Goal: Information Seeking & Learning: Learn about a topic

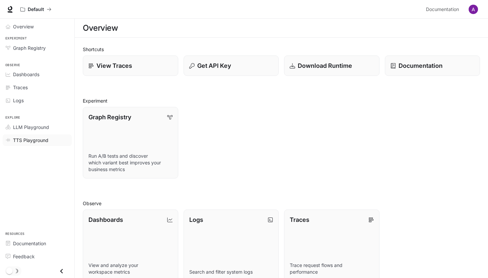
click at [31, 145] on link "TTS Playground" at bounding box center [37, 140] width 69 height 12
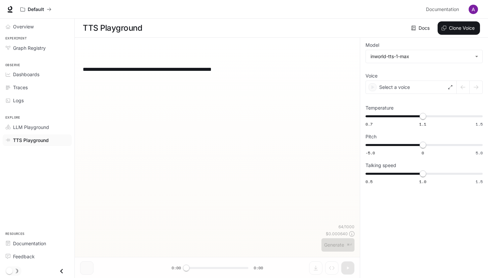
type input "**********"
type input "****"
type input "***"
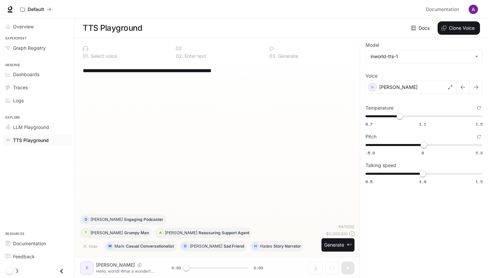
scroll to position [0, 0]
click at [112, 265] on div "**********" at bounding box center [217, 157] width 285 height 240
click at [423, 26] on link "Docs" at bounding box center [421, 27] width 22 height 13
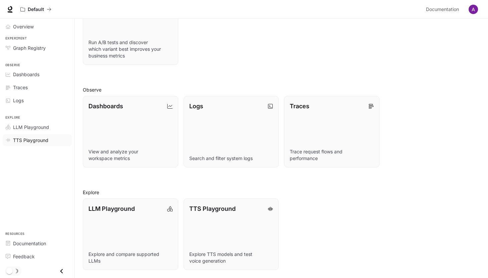
click at [32, 138] on span "TTS Playground" at bounding box center [30, 139] width 35 height 7
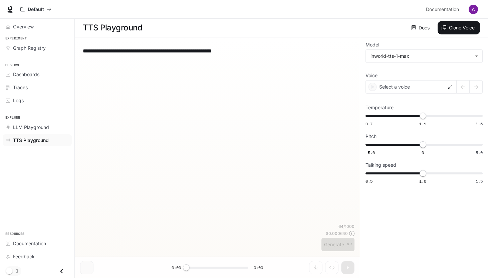
scroll to position [0, 0]
type input "**********"
type input "****"
type input "***"
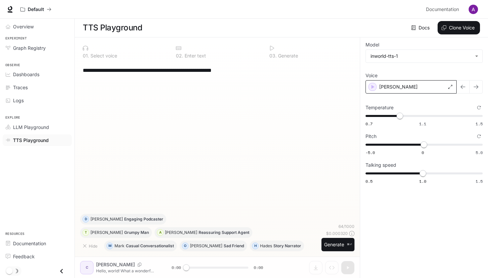
click at [412, 82] on div "Craig" at bounding box center [410, 86] width 91 height 13
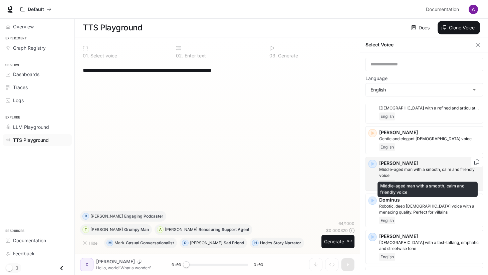
scroll to position [96, 0]
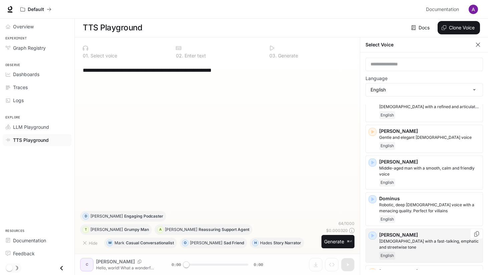
click at [405, 232] on p "Edward" at bounding box center [429, 235] width 101 height 7
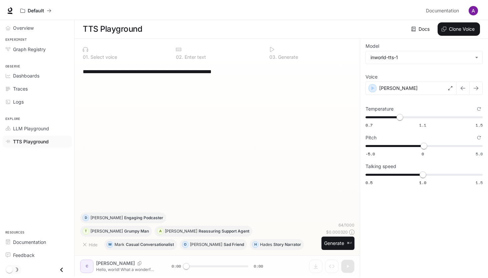
scroll to position [0, 0]
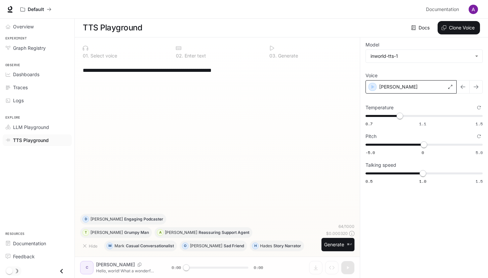
click at [399, 85] on div "Edward" at bounding box center [410, 86] width 91 height 13
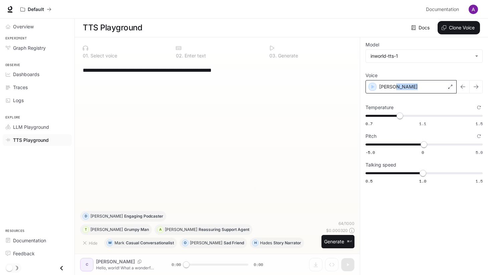
click at [399, 85] on div "Edward" at bounding box center [410, 86] width 91 height 13
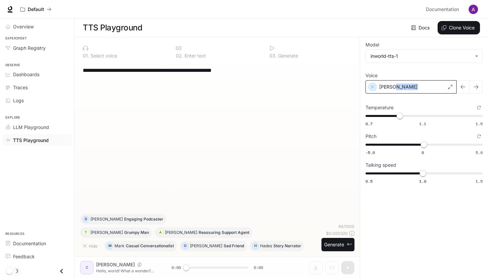
click at [450, 84] on div "Edward" at bounding box center [410, 86] width 91 height 13
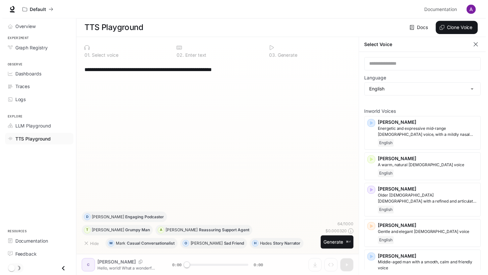
scroll to position [3, 0]
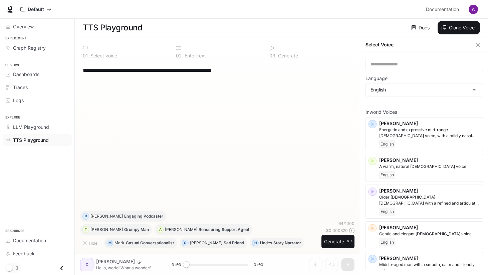
click at [477, 41] on icon "button" at bounding box center [477, 44] width 7 height 7
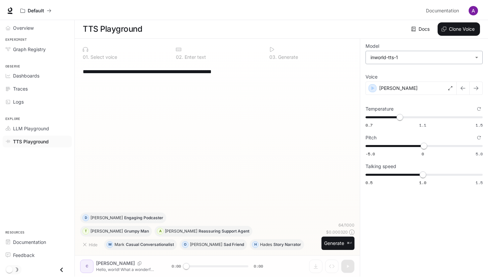
scroll to position [0, 0]
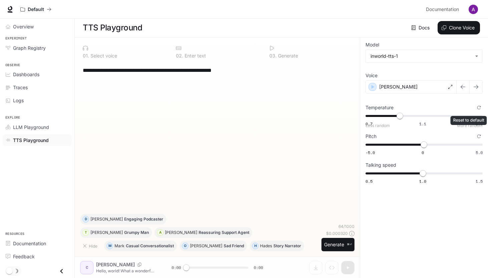
click at [478, 106] on icon "Reset to default" at bounding box center [479, 107] width 4 height 4
type input "***"
click at [25, 28] on span "Overview" at bounding box center [23, 26] width 21 height 7
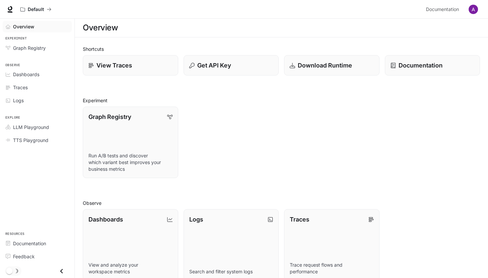
click at [25, 28] on span "Overview" at bounding box center [23, 26] width 21 height 7
click at [33, 73] on span "Dashboards" at bounding box center [26, 74] width 26 height 7
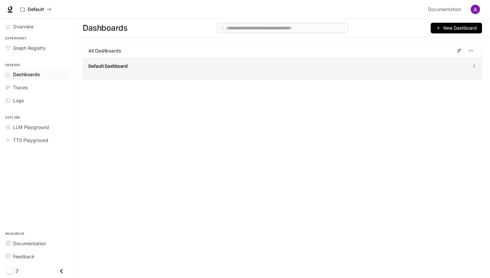
click at [97, 68] on span "Default Dashboard" at bounding box center [107, 66] width 39 height 7
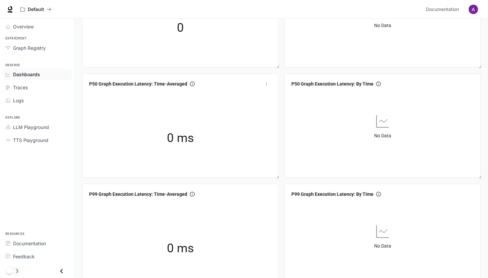
scroll to position [78, 0]
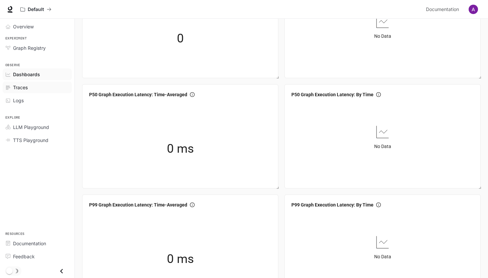
click at [23, 92] on link "Traces" at bounding box center [37, 87] width 69 height 12
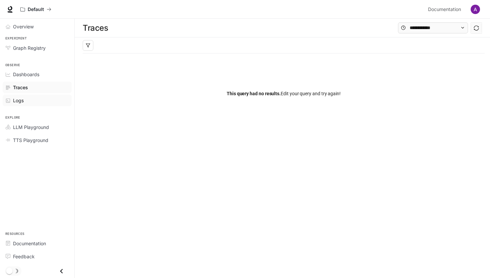
click at [23, 97] on span "Logs" at bounding box center [18, 100] width 11 height 7
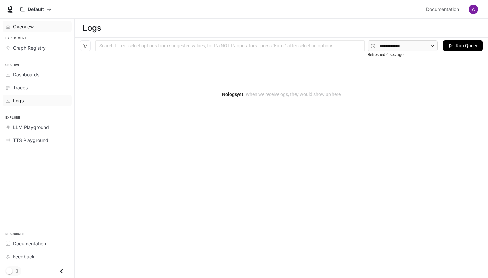
click at [26, 27] on span "Overview" at bounding box center [23, 26] width 21 height 7
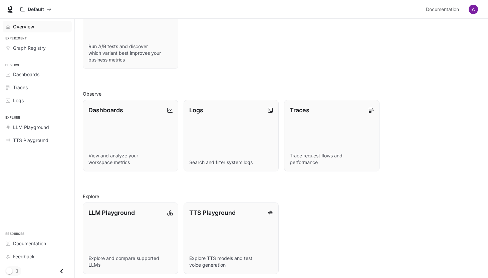
scroll to position [113, 0]
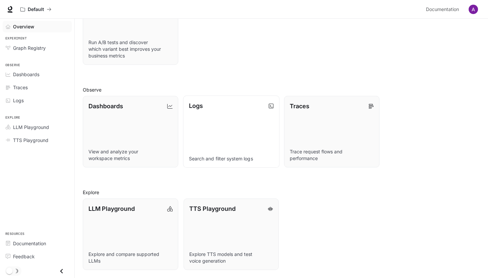
click at [255, 126] on link "Logs Search and filter system logs" at bounding box center [231, 131] width 96 height 72
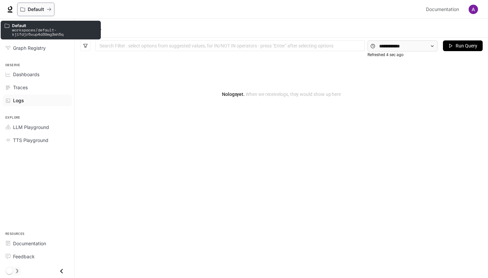
click at [23, 7] on icon "All workspaces" at bounding box center [22, 9] width 5 height 5
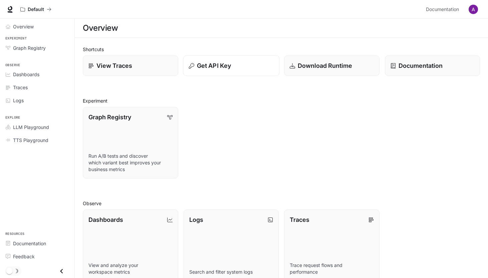
click at [223, 67] on p "Get API Key" at bounding box center [214, 65] width 34 height 9
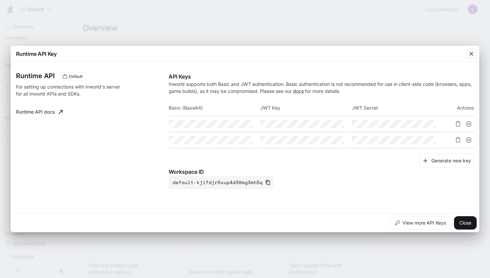
click at [471, 52] on icon "button" at bounding box center [471, 53] width 7 height 7
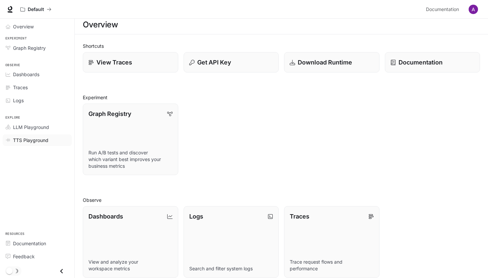
click at [42, 138] on span "TTS Playground" at bounding box center [30, 139] width 35 height 7
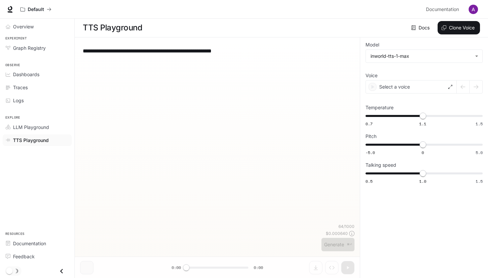
scroll to position [0, 0]
type input "**********"
type input "***"
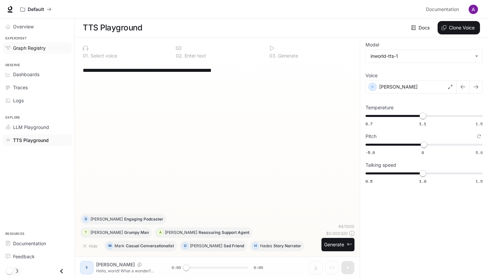
click at [24, 49] on span "Graph Registry" at bounding box center [29, 47] width 33 height 7
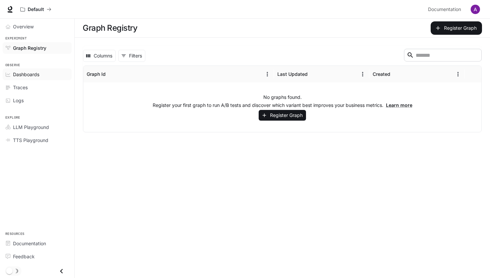
click at [24, 69] on link "Dashboards" at bounding box center [37, 74] width 69 height 12
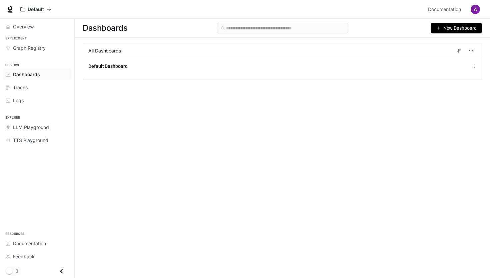
click at [478, 13] on img "button" at bounding box center [475, 9] width 9 height 9
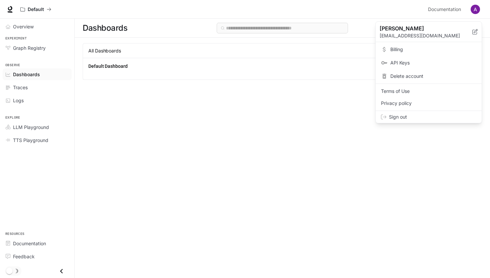
click at [402, 46] on span "Billing" at bounding box center [434, 49] width 86 height 7
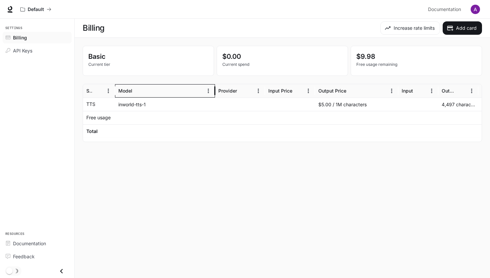
click at [151, 97] on div "Model" at bounding box center [165, 90] width 100 height 13
click at [148, 103] on div "inworld-tts-1" at bounding box center [165, 103] width 100 height 13
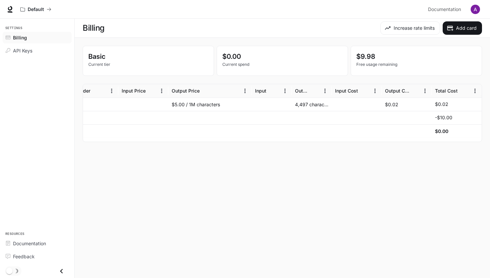
click at [26, 39] on div "Billing" at bounding box center [41, 37] width 56 height 7
click at [27, 38] on div "Billing" at bounding box center [41, 37] width 56 height 7
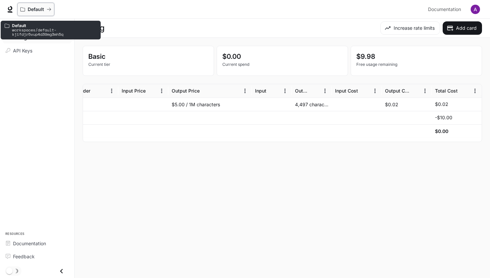
click at [38, 10] on p "Default" at bounding box center [36, 10] width 16 height 6
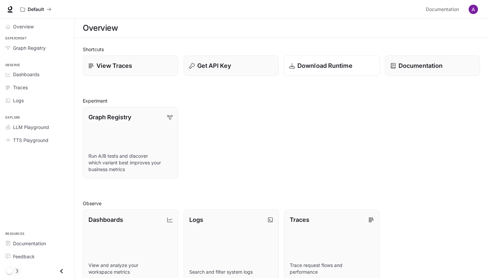
click at [311, 61] on p "Download Runtime" at bounding box center [324, 65] width 55 height 9
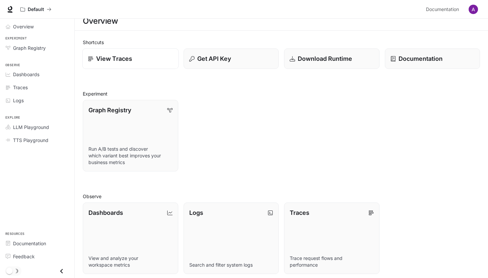
click at [132, 50] on link "View Traces" at bounding box center [130, 58] width 96 height 21
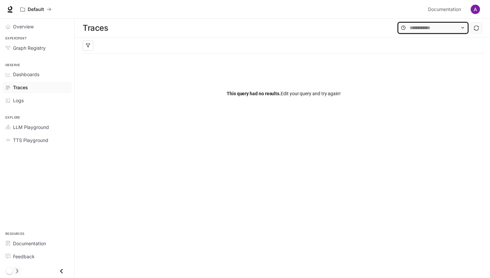
click at [433, 30] on input "text" at bounding box center [433, 27] width 47 height 7
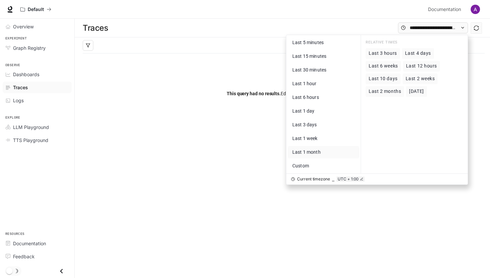
click at [309, 150] on span "Last 1 month" at bounding box center [307, 151] width 28 height 5
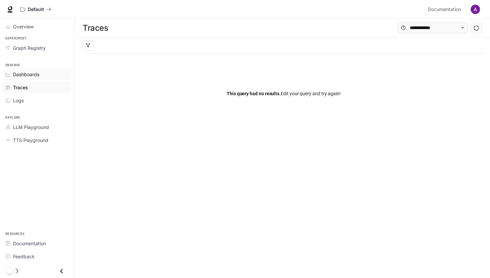
click at [32, 73] on span "Dashboards" at bounding box center [26, 74] width 26 height 7
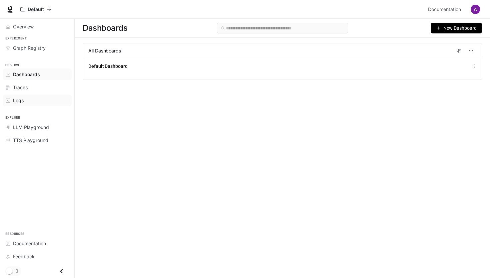
click at [21, 100] on span "Logs" at bounding box center [18, 100] width 11 height 7
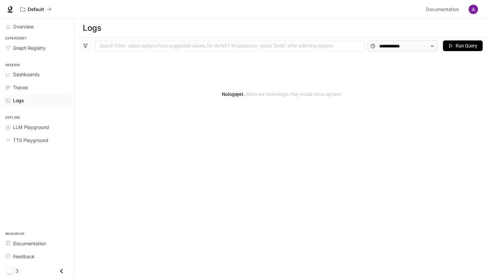
click at [424, 38] on div "Search Filter : select options from suggested values, for IN/NOT IN operators -…" at bounding box center [281, 46] width 413 height 16
click at [418, 46] on input "text" at bounding box center [402, 45] width 47 height 7
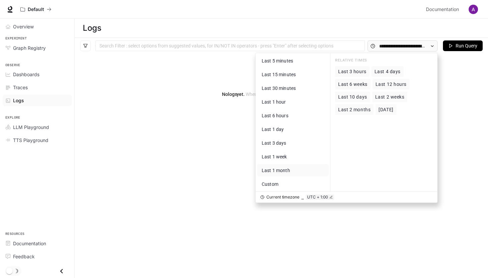
click at [278, 171] on span "Last 1 month" at bounding box center [276, 169] width 28 height 5
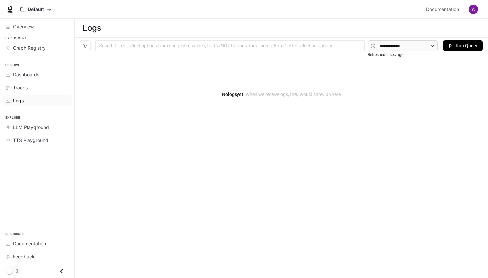
click at [455, 47] on span "Run Query" at bounding box center [466, 45] width 22 height 7
click at [109, 47] on div at bounding box center [230, 46] width 266 height 4
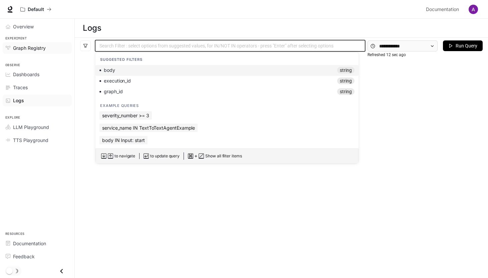
click at [24, 46] on span "Graph Registry" at bounding box center [29, 47] width 33 height 7
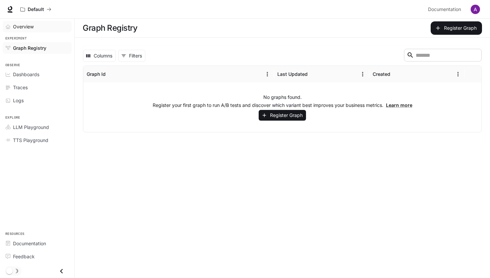
click at [24, 29] on span "Overview" at bounding box center [23, 26] width 21 height 7
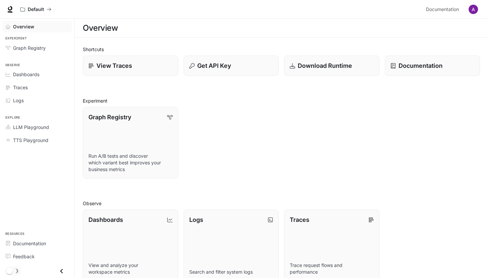
click at [472, 8] on img "button" at bounding box center [472, 9] width 9 height 9
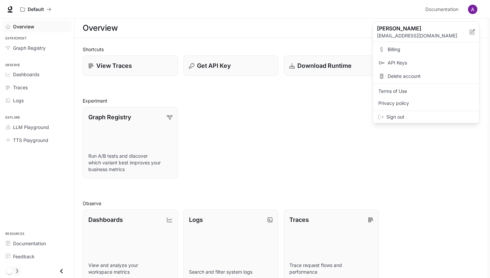
click at [398, 53] on link "Billing" at bounding box center [426, 49] width 103 height 12
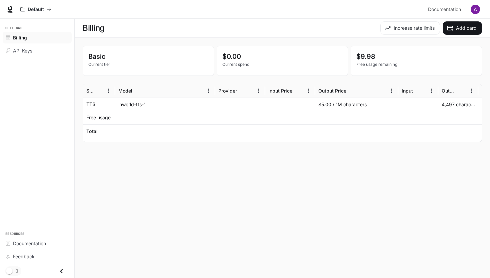
scroll to position [0, 54]
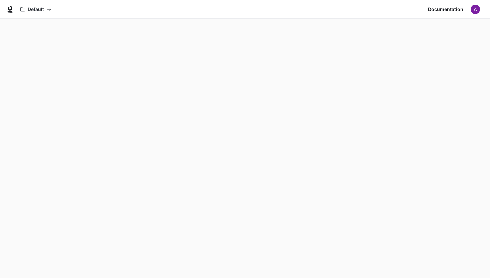
click at [478, 11] on img "button" at bounding box center [475, 9] width 9 height 9
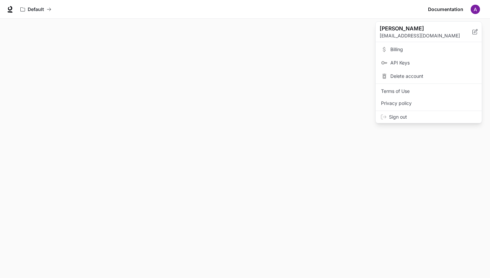
click at [287, 61] on div at bounding box center [245, 139] width 490 height 278
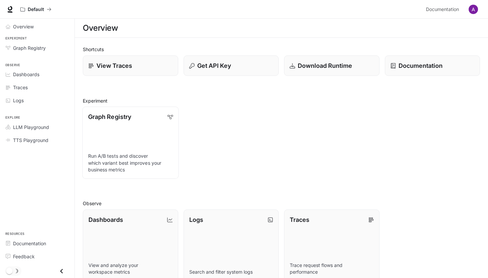
scroll to position [6, 0]
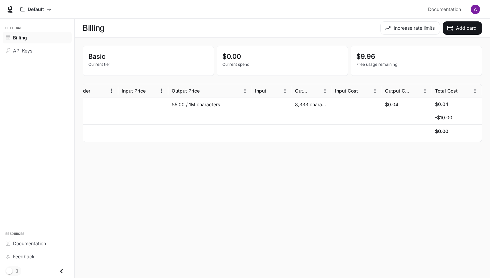
scroll to position [0, 147]
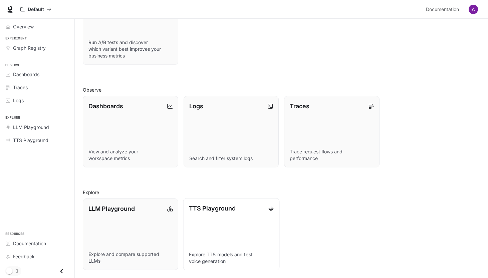
click at [213, 217] on link "TTS Playground Explore TTS models and test voice generation" at bounding box center [231, 234] width 96 height 72
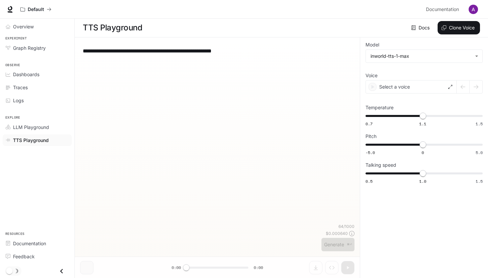
scroll to position [0, 0]
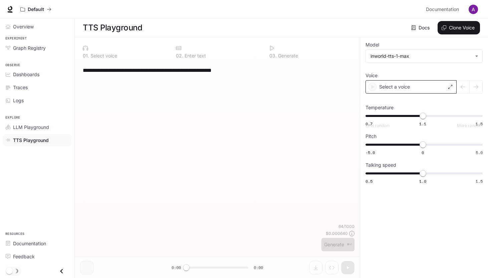
type input "**********"
type input "***"
click at [404, 87] on p "Select a voice" at bounding box center [394, 86] width 31 height 7
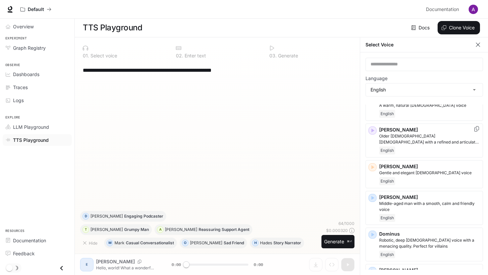
scroll to position [80, 0]
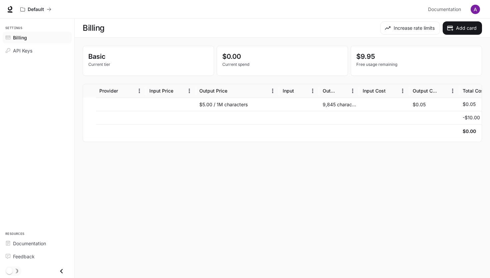
scroll to position [0, 147]
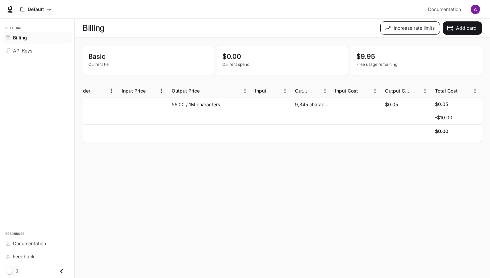
click at [408, 25] on button "Increase rate limits" at bounding box center [411, 27] width 60 height 13
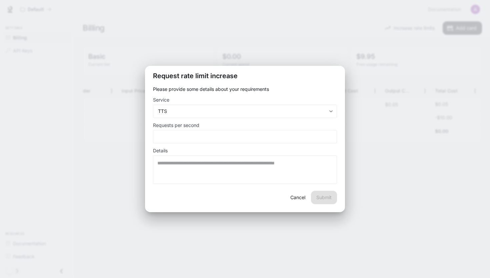
click at [297, 200] on button "Cancel" at bounding box center [297, 197] width 21 height 13
